Goal: Information Seeking & Learning: Find specific fact

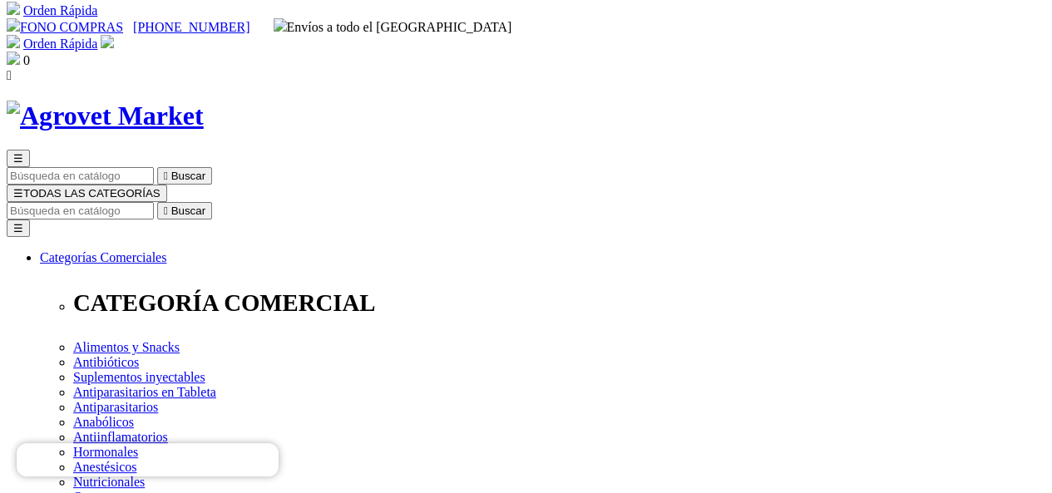
click at [154, 202] on input "Buscar" at bounding box center [80, 210] width 147 height 17
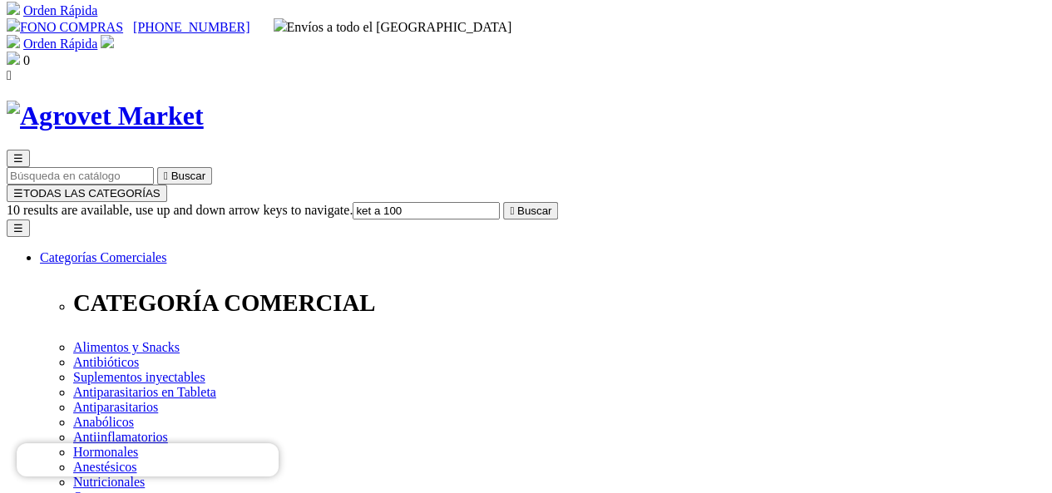
type input "ket a 100"
click at [503, 202] on button " Buscar" at bounding box center [530, 210] width 55 height 17
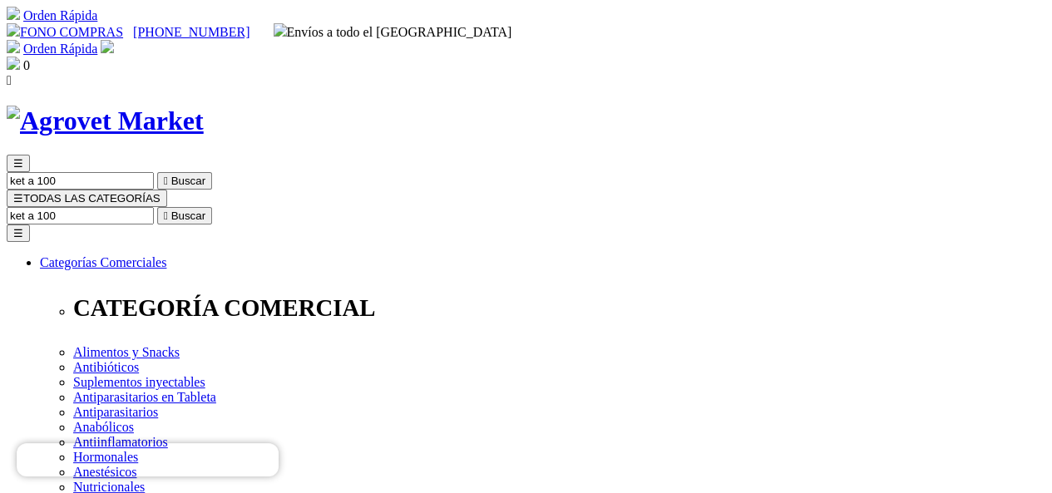
click at [23, 192] on span "☰" at bounding box center [18, 198] width 10 height 12
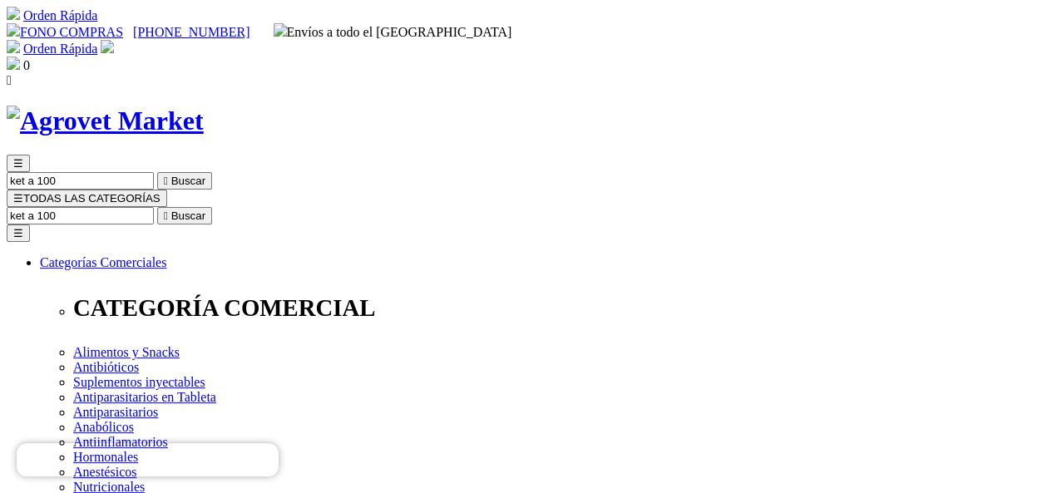
click at [167, 190] on button "☰ TODAS LAS CATEGORÍAS" at bounding box center [87, 198] width 160 height 17
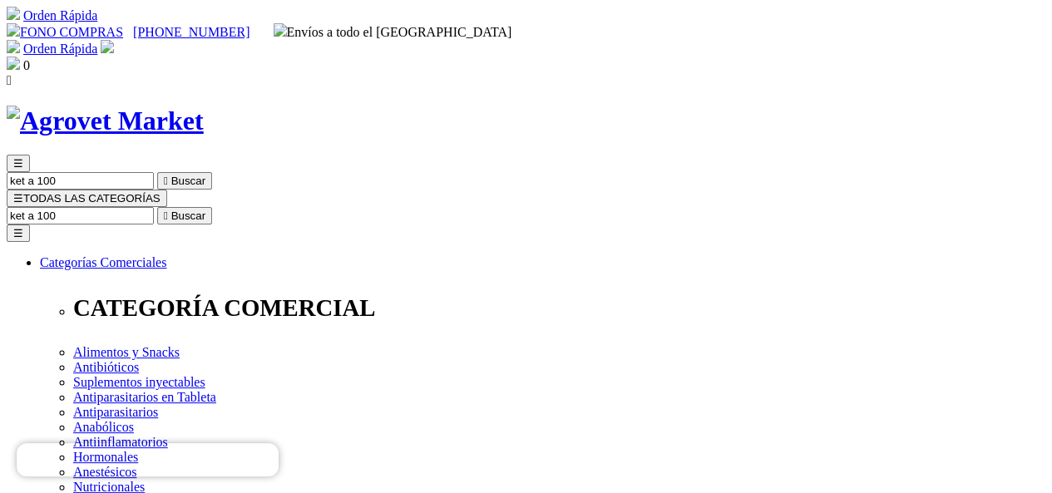
click at [154, 207] on input "ket a 100" at bounding box center [80, 215] width 147 height 17
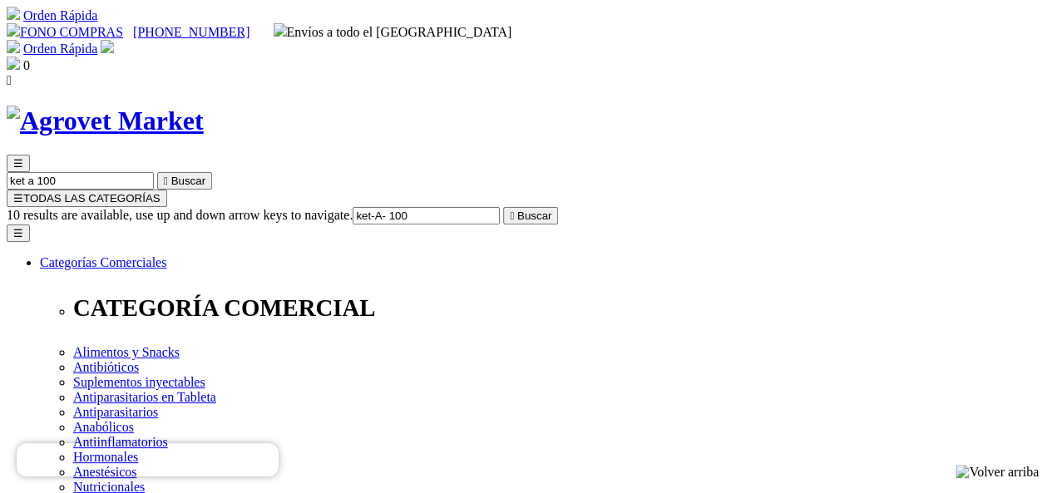
type input "ket-A- 100"
click at [503, 207] on button " Buscar" at bounding box center [530, 215] width 55 height 17
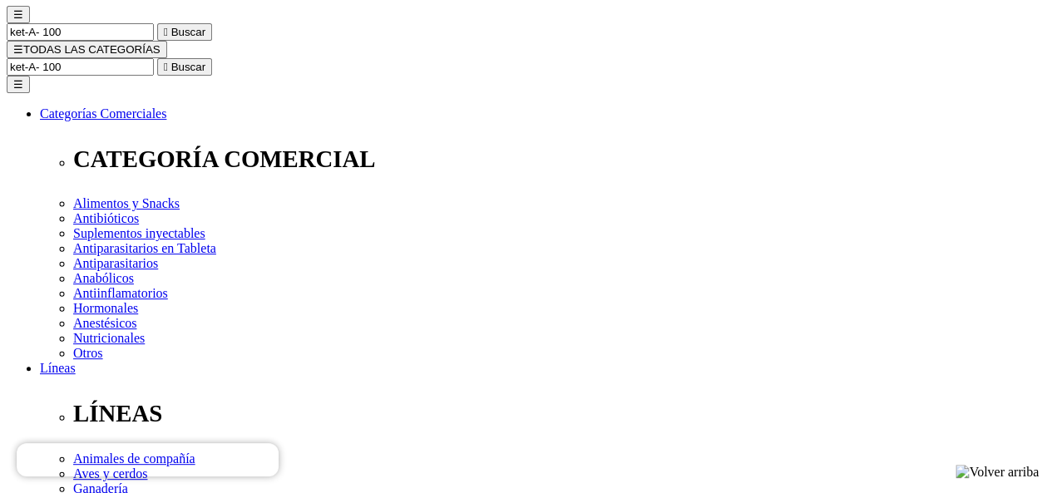
scroll to position [165, 0]
